Goal: Task Accomplishment & Management: Manage account settings

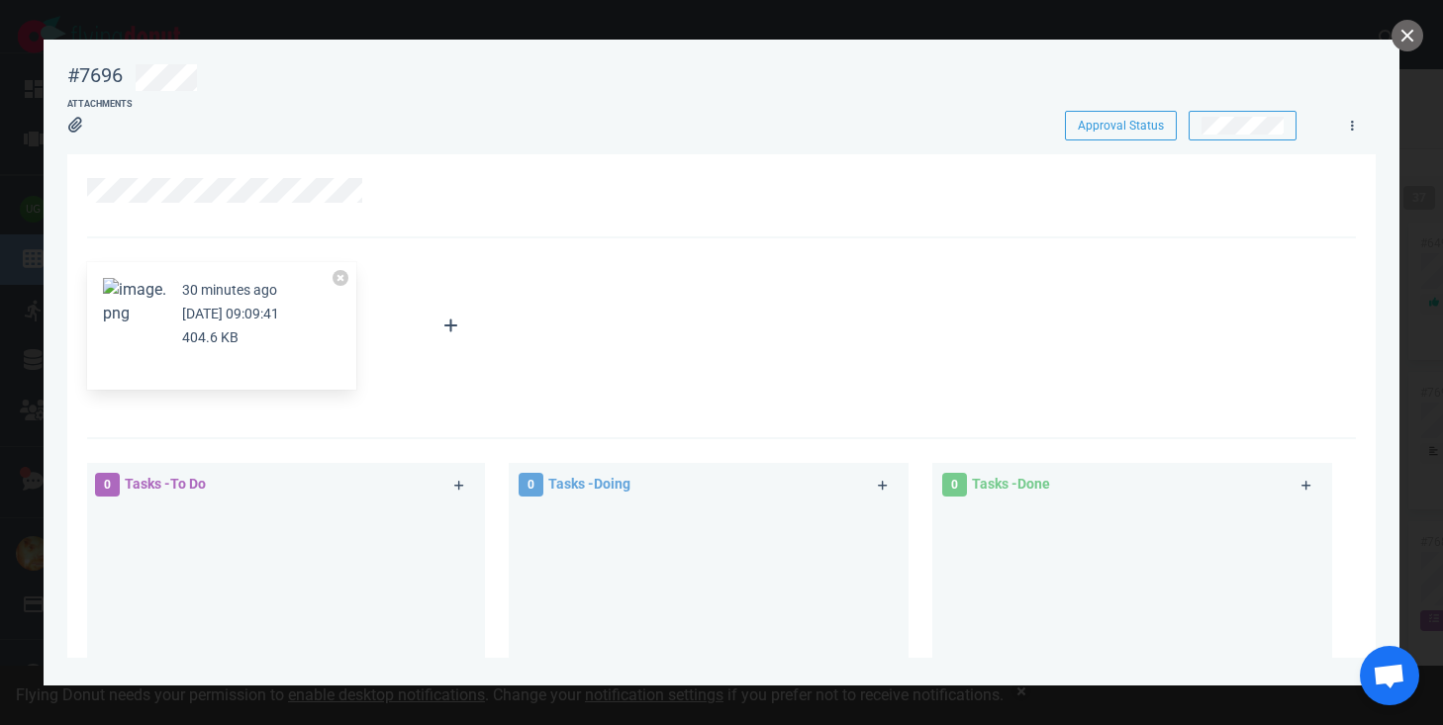
scroll to position [0, 201]
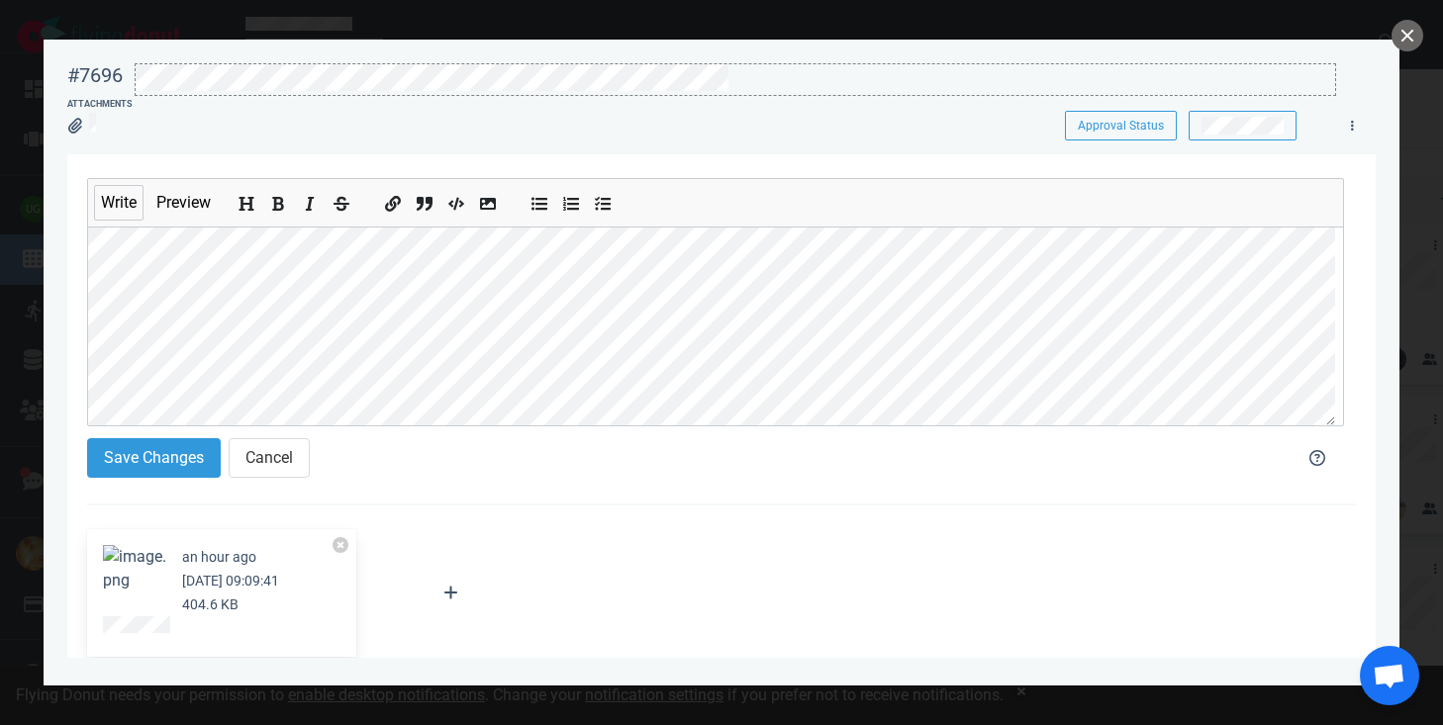
click at [736, 74] on div at bounding box center [735, 77] width 1199 height 27
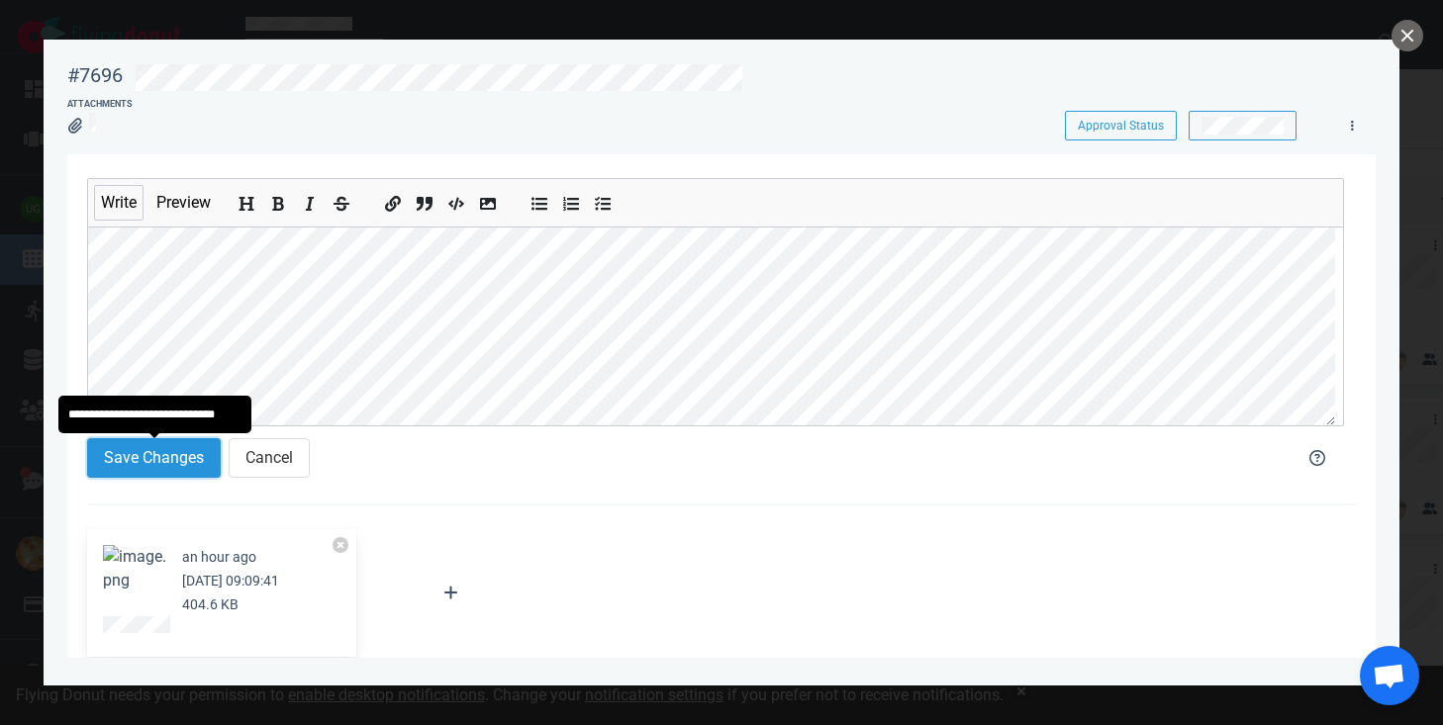
click at [156, 463] on button "Save Changes" at bounding box center [154, 458] width 134 height 40
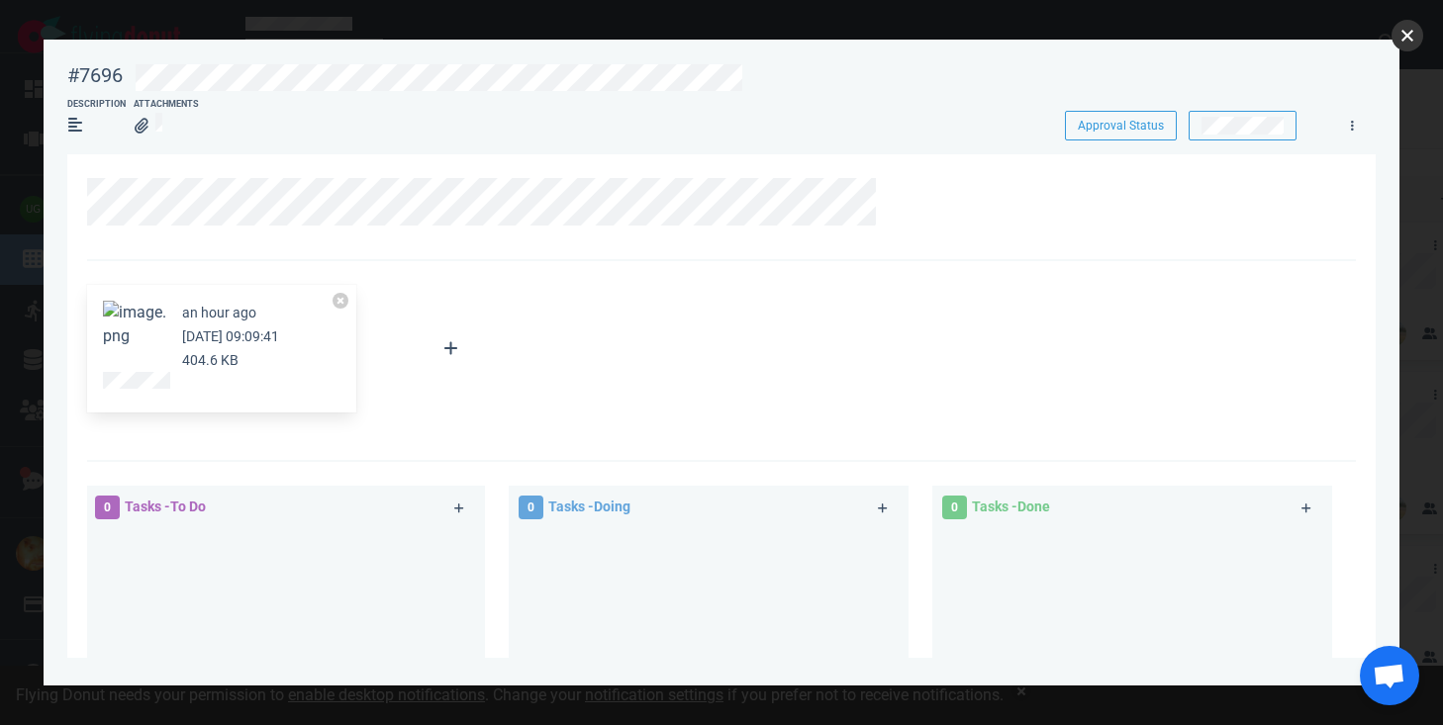
click at [1405, 43] on button "close" at bounding box center [1407, 36] width 32 height 32
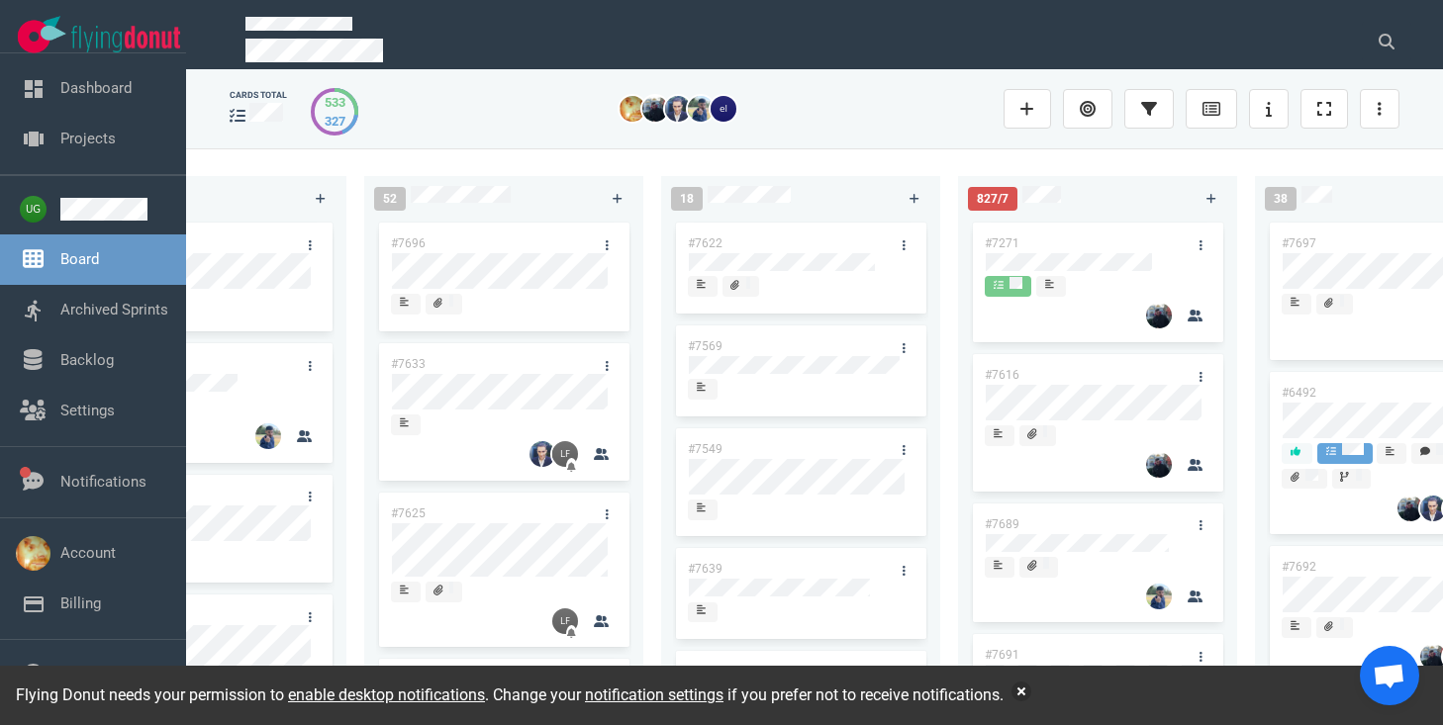
scroll to position [0, 141]
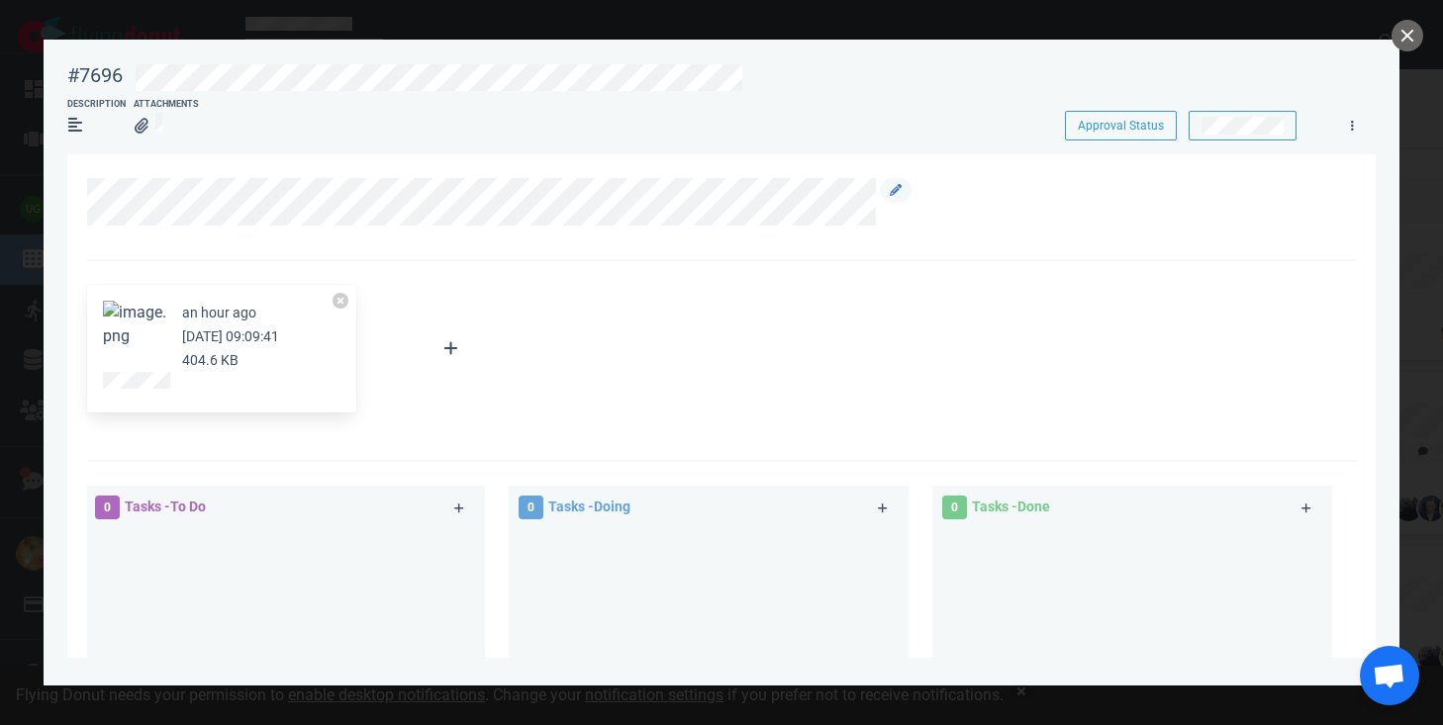
click at [876, 188] on div at bounding box center [894, 202] width 36 height 48
click at [891, 188] on icon at bounding box center [896, 190] width 12 height 12
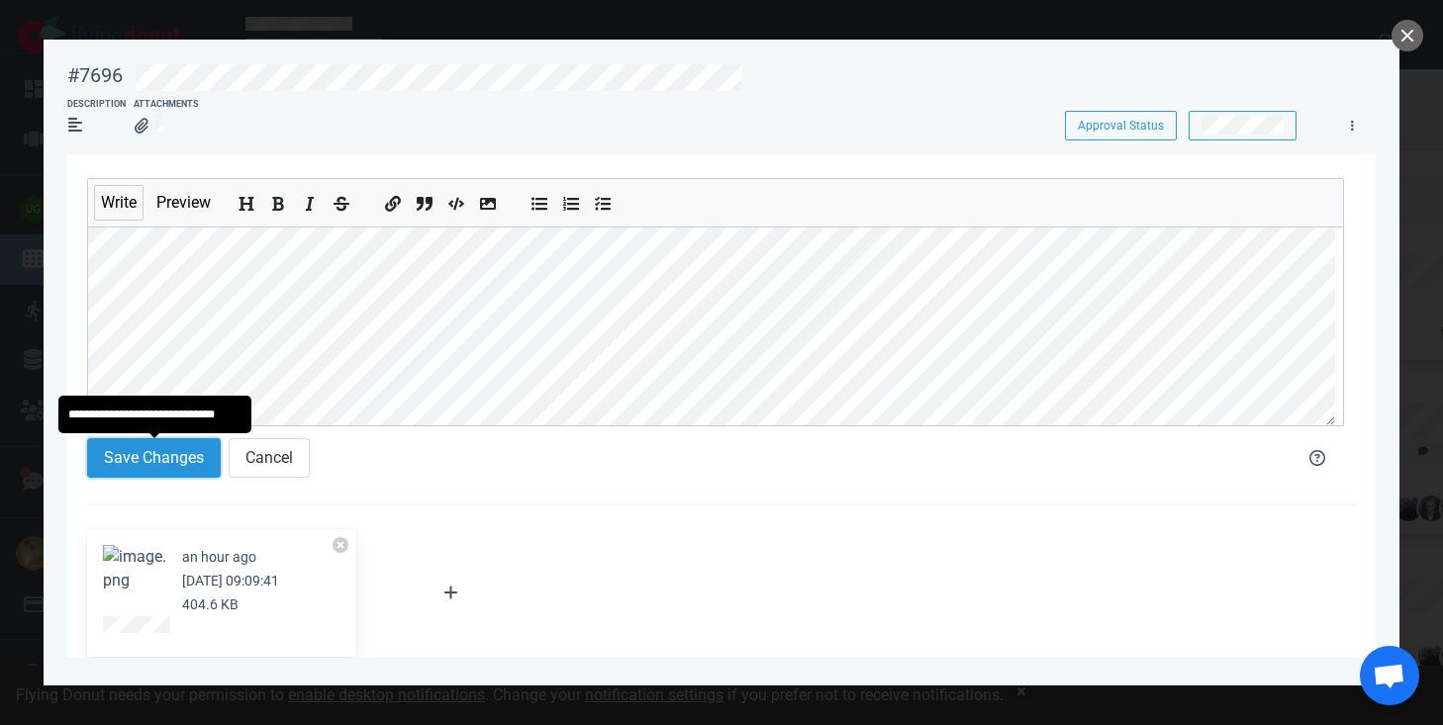
click at [162, 446] on button "Save Changes" at bounding box center [154, 458] width 134 height 40
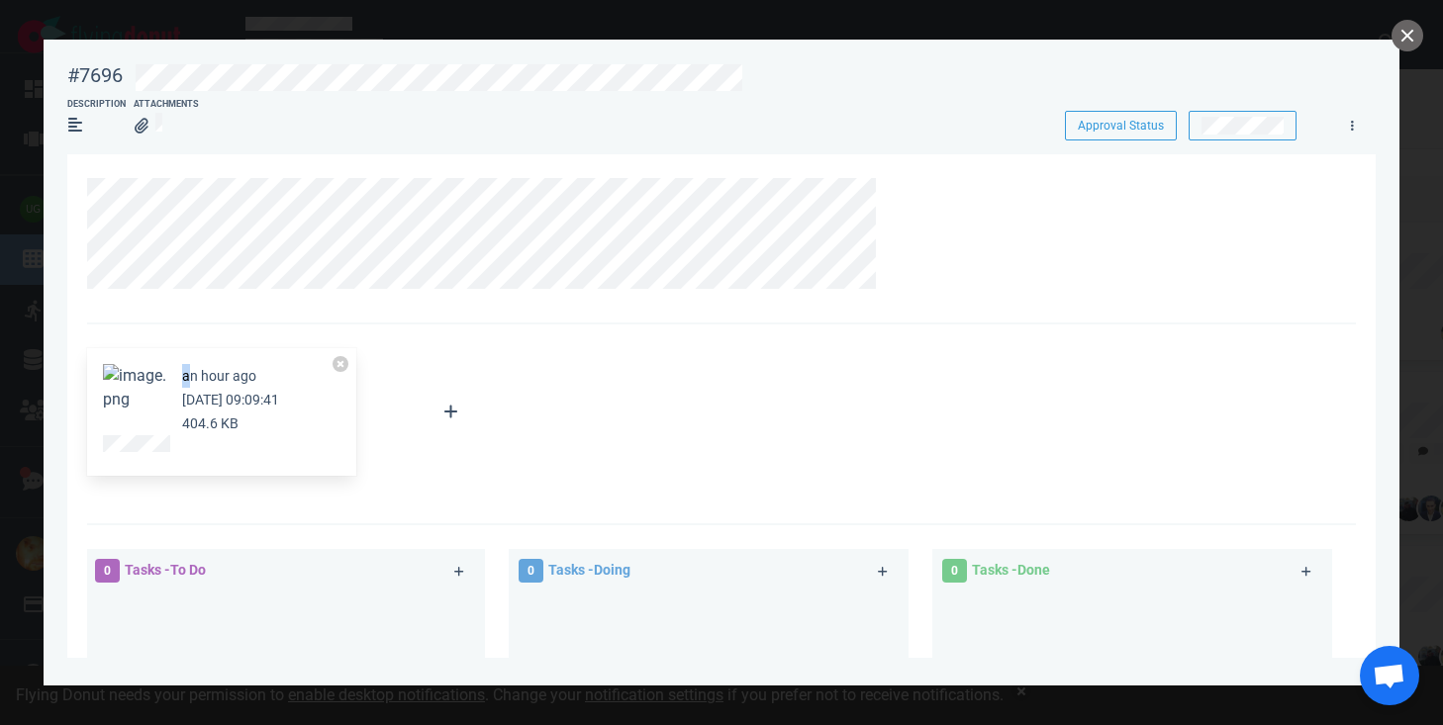
click at [185, 380] on small "an hour ago" at bounding box center [219, 376] width 74 height 16
click at [137, 394] on button "Zoom image" at bounding box center [134, 388] width 63 height 48
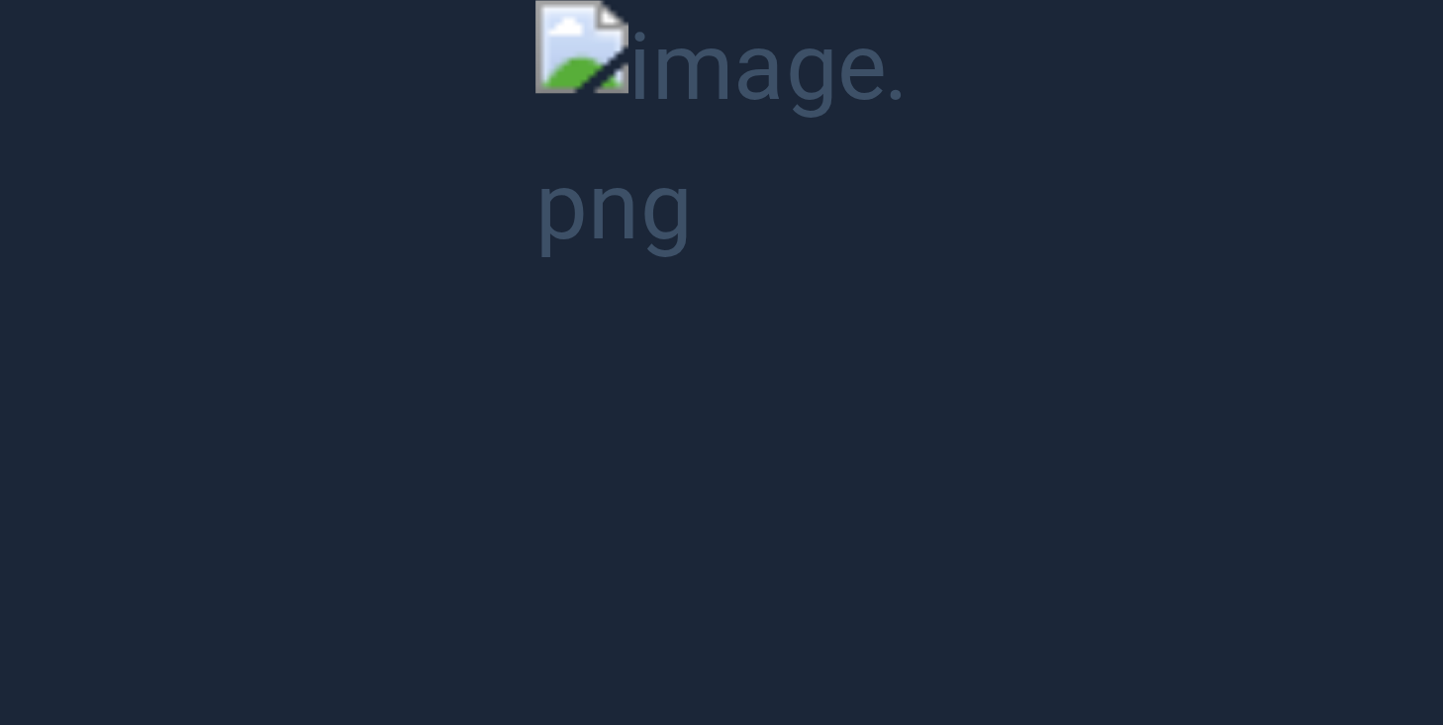
click at [335, 249] on button "Unzoom image" at bounding box center [721, 362] width 1443 height 725
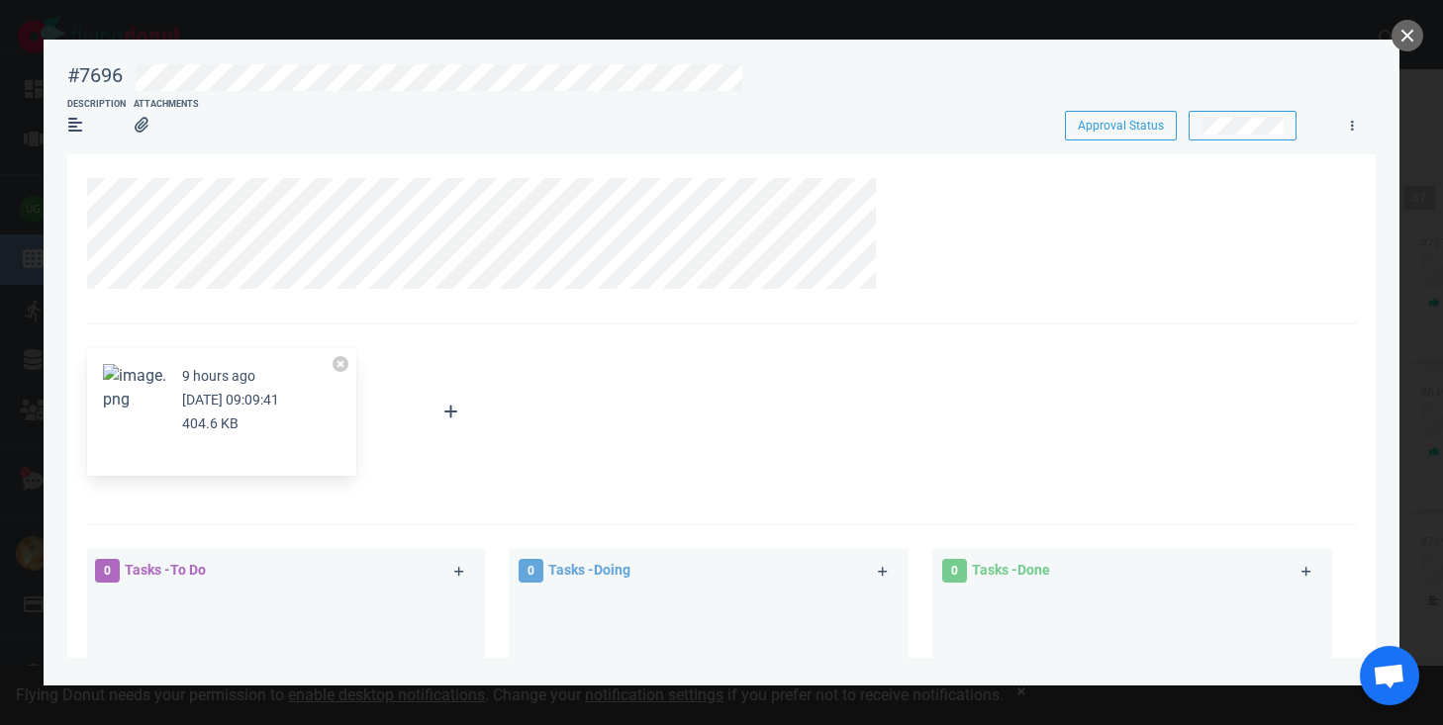
scroll to position [0, 141]
